Goal: Task Accomplishment & Management: Manage account settings

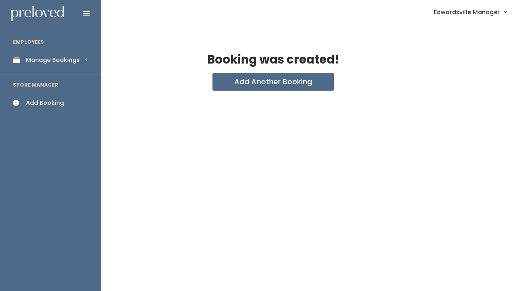
click at [58, 58] on div "Manage Bookings" at bounding box center [53, 60] width 54 height 9
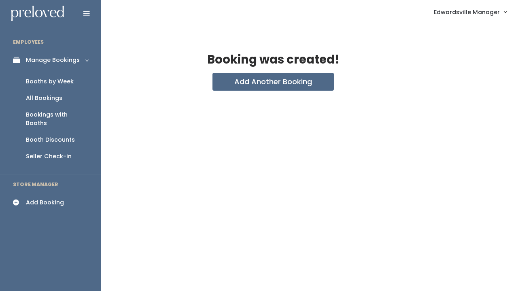
click at [50, 94] on div "All Bookings" at bounding box center [44, 98] width 36 height 9
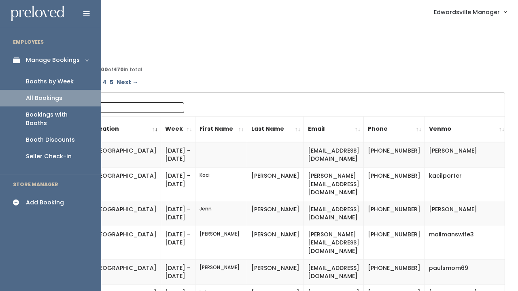
click at [29, 77] on div "Booths by Week" at bounding box center [50, 81] width 48 height 9
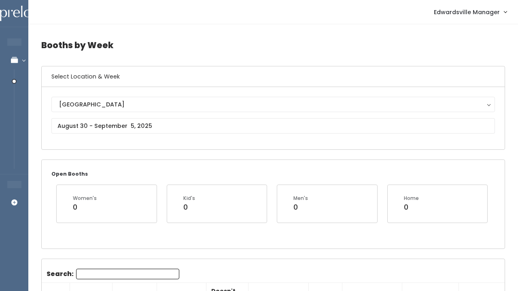
click at [283, 138] on div "[GEOGRAPHIC_DATA] [GEOGRAPHIC_DATA]" at bounding box center [273, 118] width 444 height 43
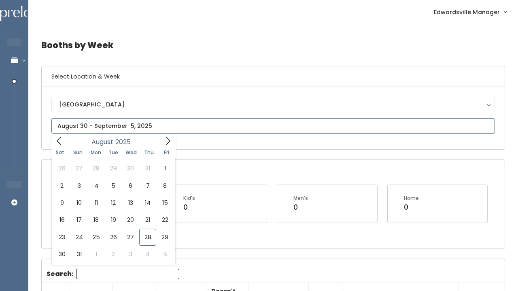
click at [273, 124] on input "text" at bounding box center [273, 125] width 444 height 15
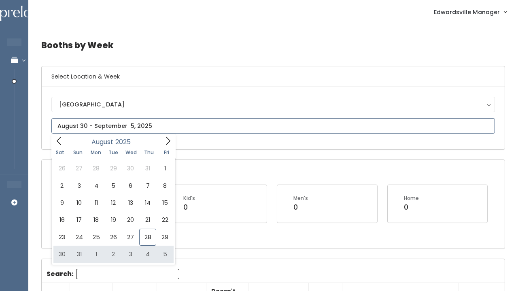
type input "[DATE] to [DATE]"
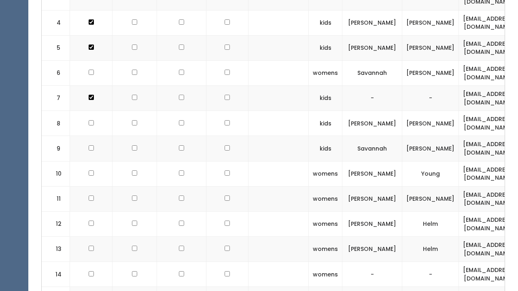
scroll to position [425, 0]
